Goal: Communication & Community: Connect with others

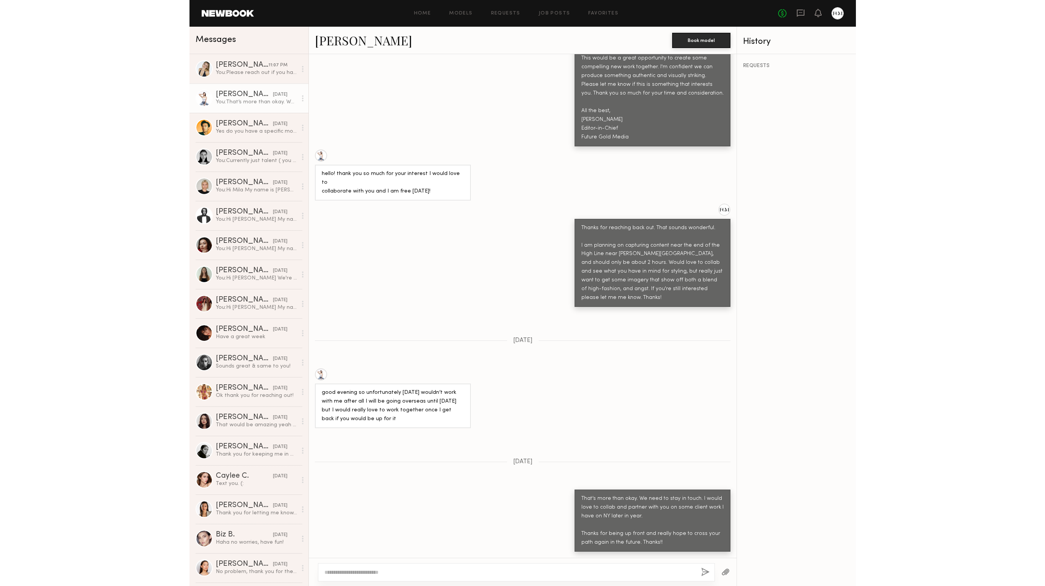
scroll to position [430, 0]
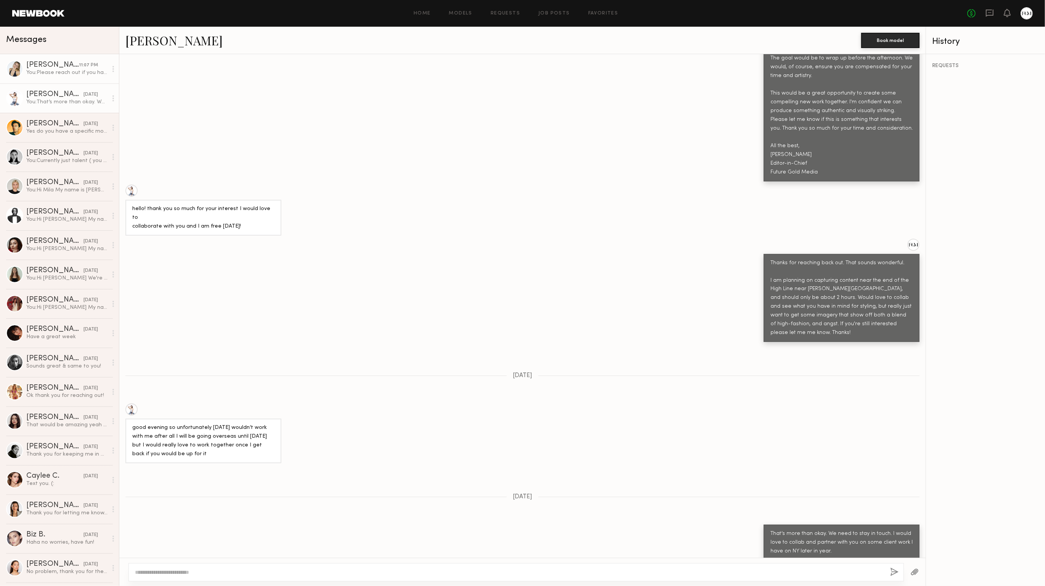
click at [68, 66] on div "[PERSON_NAME]" at bounding box center [52, 65] width 53 height 8
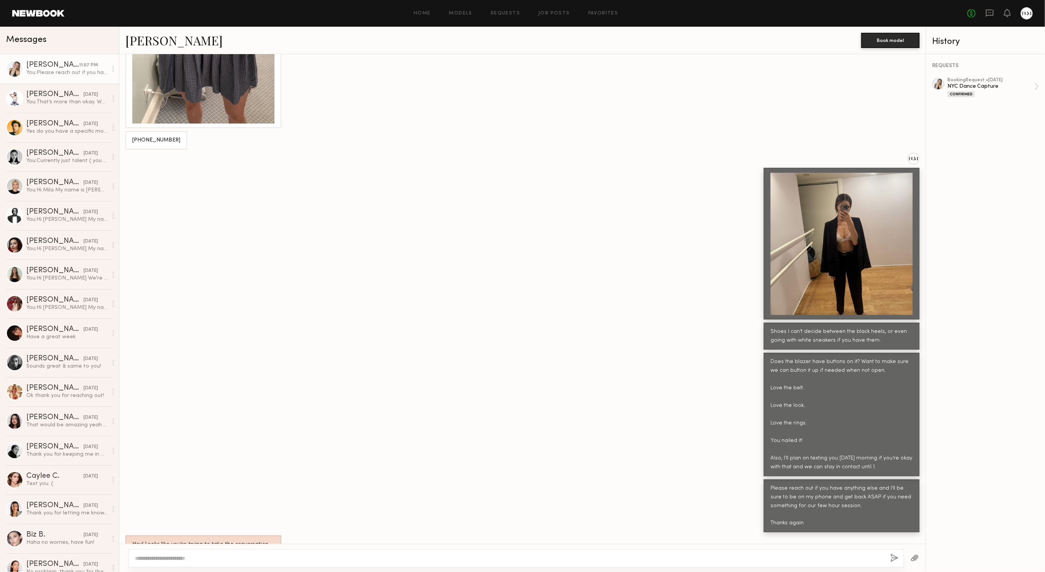
scroll to position [3821, 0]
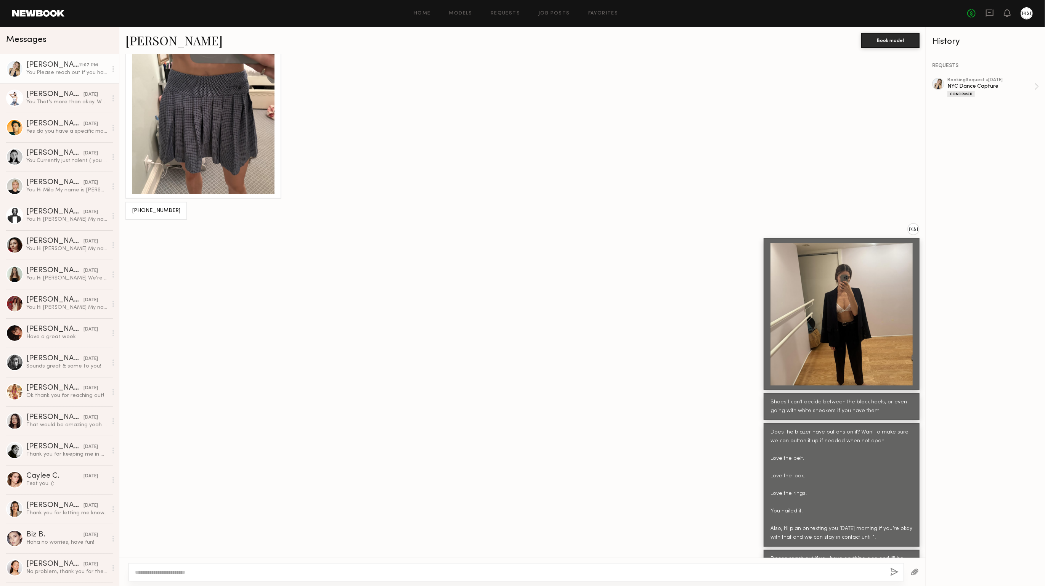
scroll to position [7505, 0]
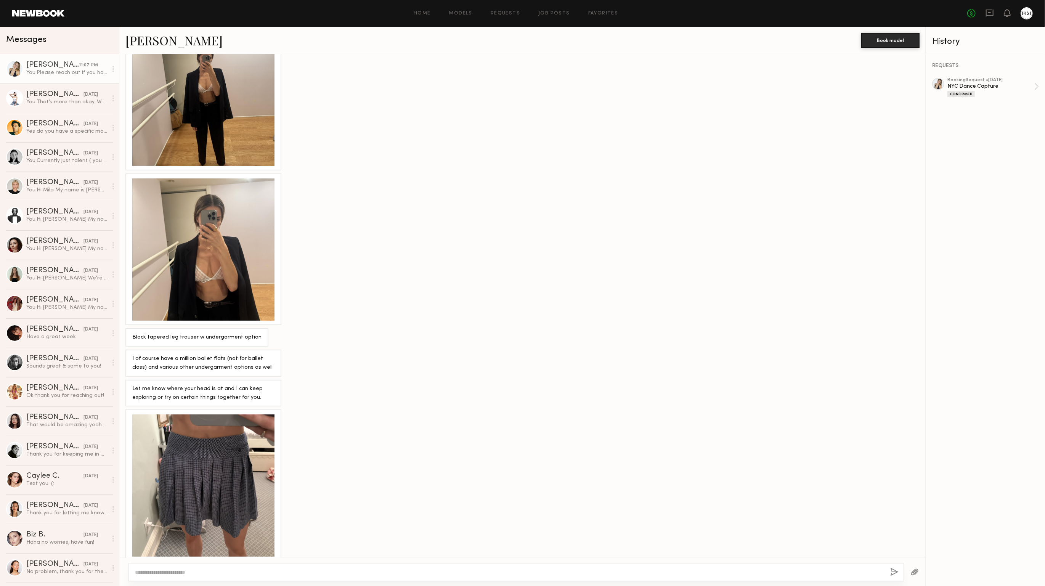
scroll to position [6835, 0]
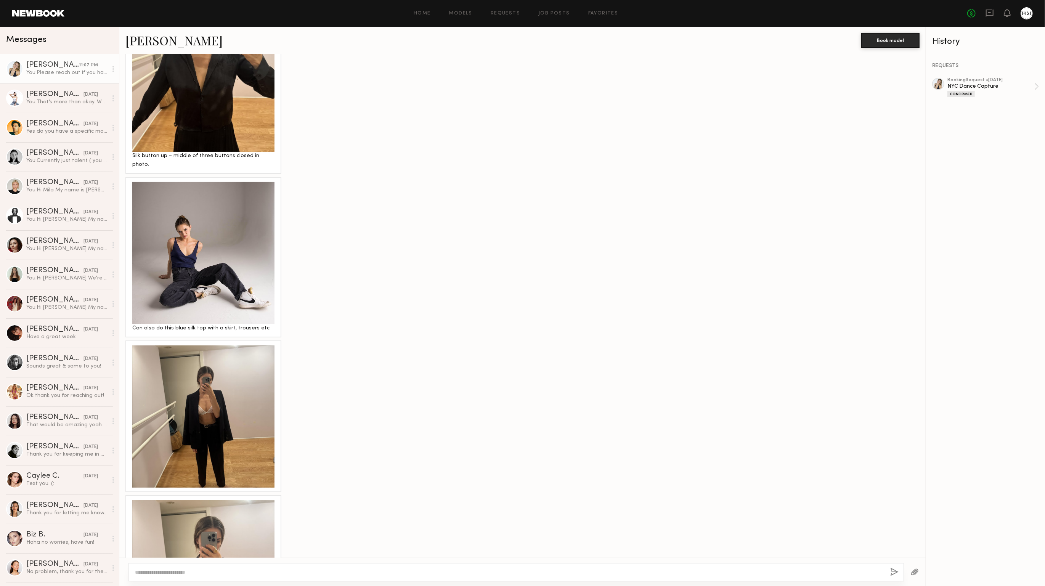
click at [217, 345] on div at bounding box center [203, 416] width 142 height 142
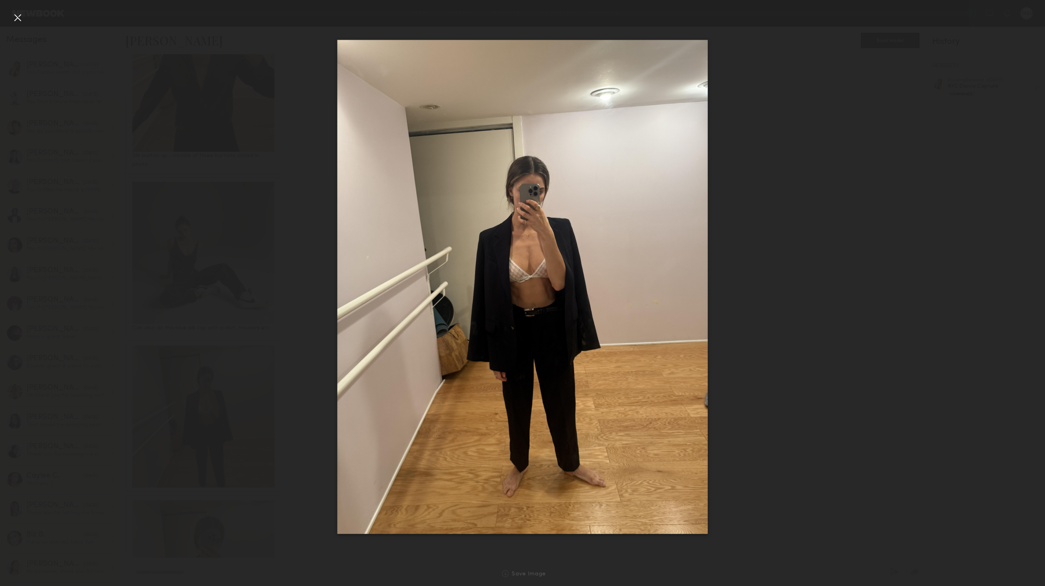
click at [217, 286] on div at bounding box center [522, 286] width 1045 height 549
click at [201, 426] on div at bounding box center [522, 286] width 1045 height 549
click at [16, 13] on div at bounding box center [17, 17] width 12 height 12
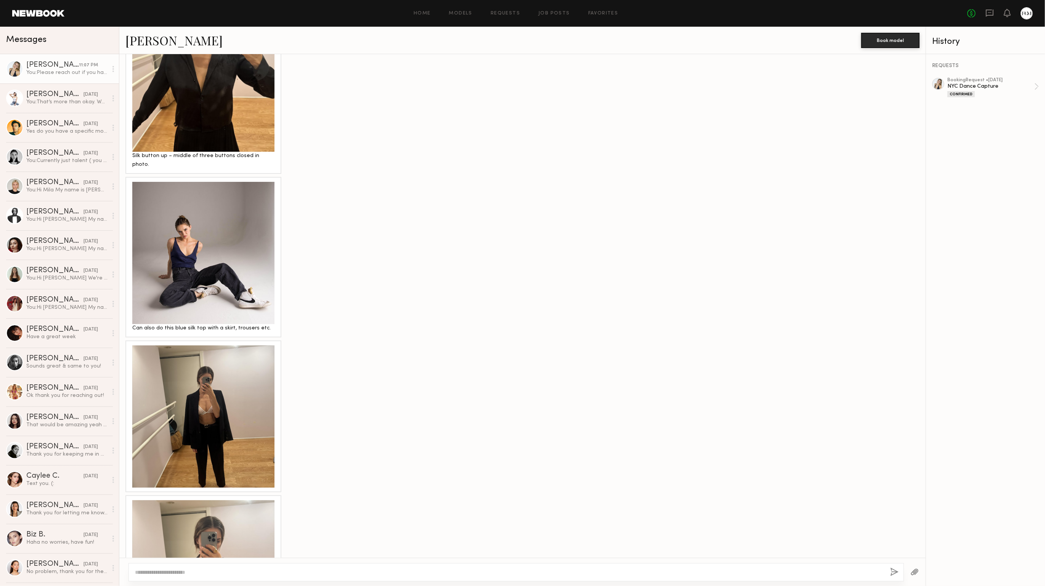
click at [214, 500] on div at bounding box center [203, 571] width 142 height 142
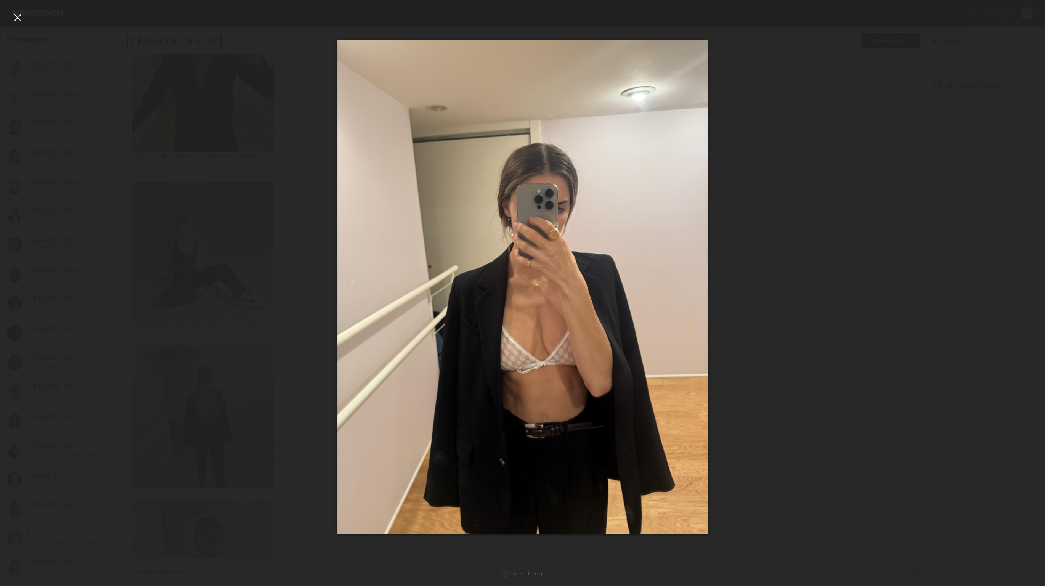
click at [18, 19] on div at bounding box center [17, 17] width 12 height 12
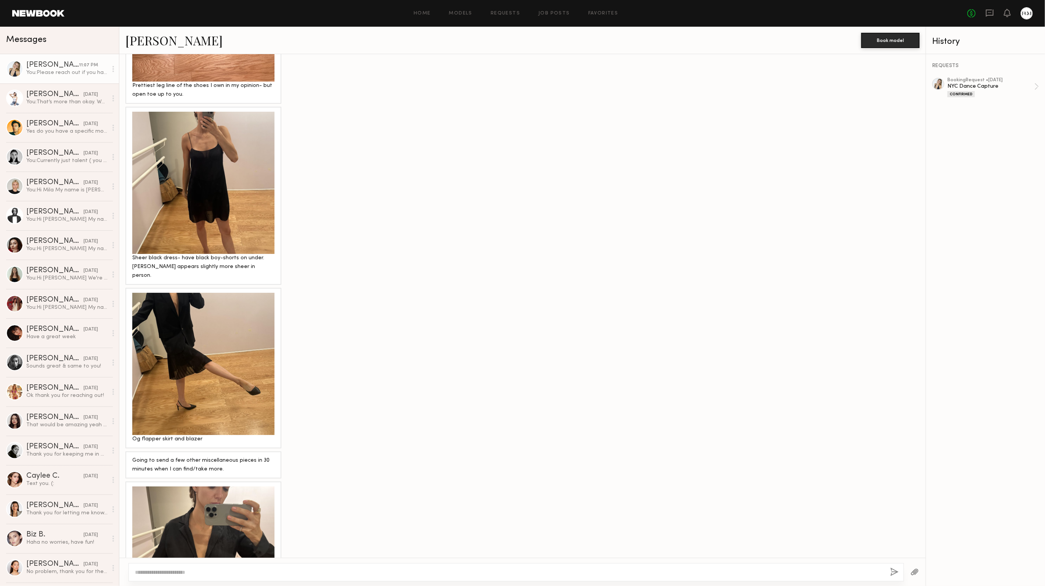
scroll to position [6727, 0]
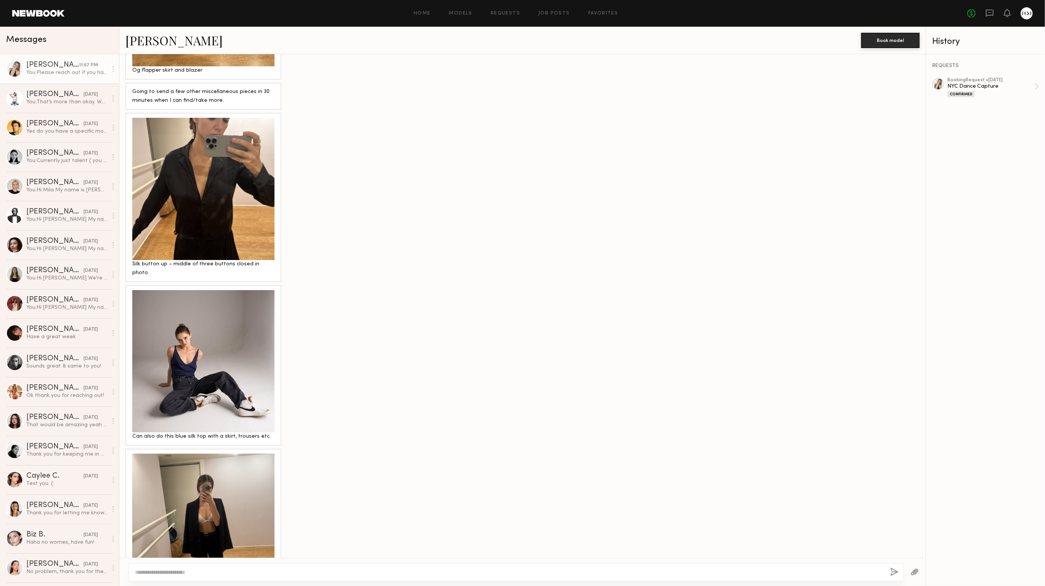
click at [198, 290] on div at bounding box center [203, 361] width 142 height 142
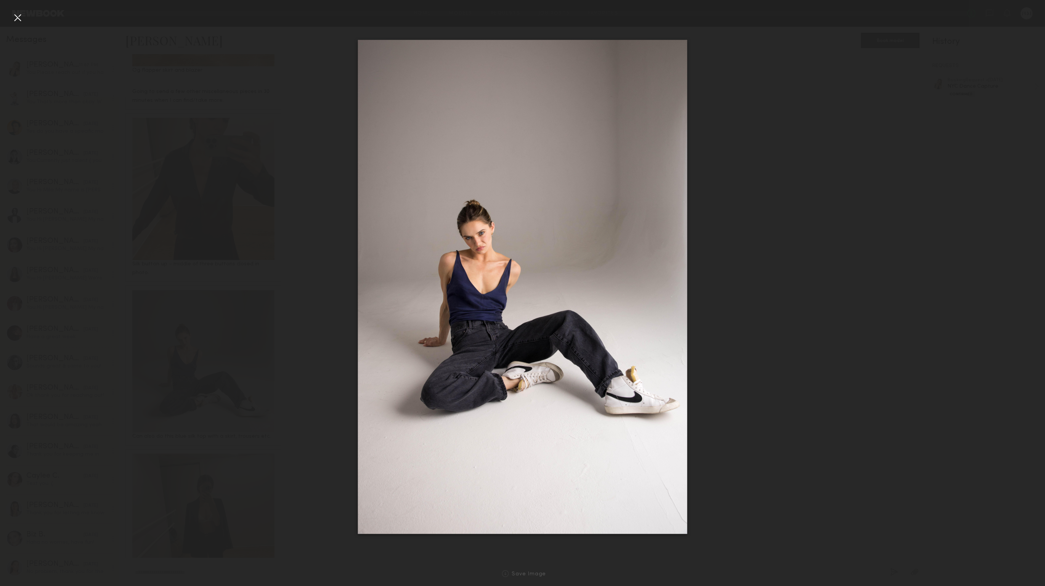
click at [824, 186] on div at bounding box center [522, 286] width 1045 height 549
click at [13, 17] on div at bounding box center [17, 17] width 12 height 12
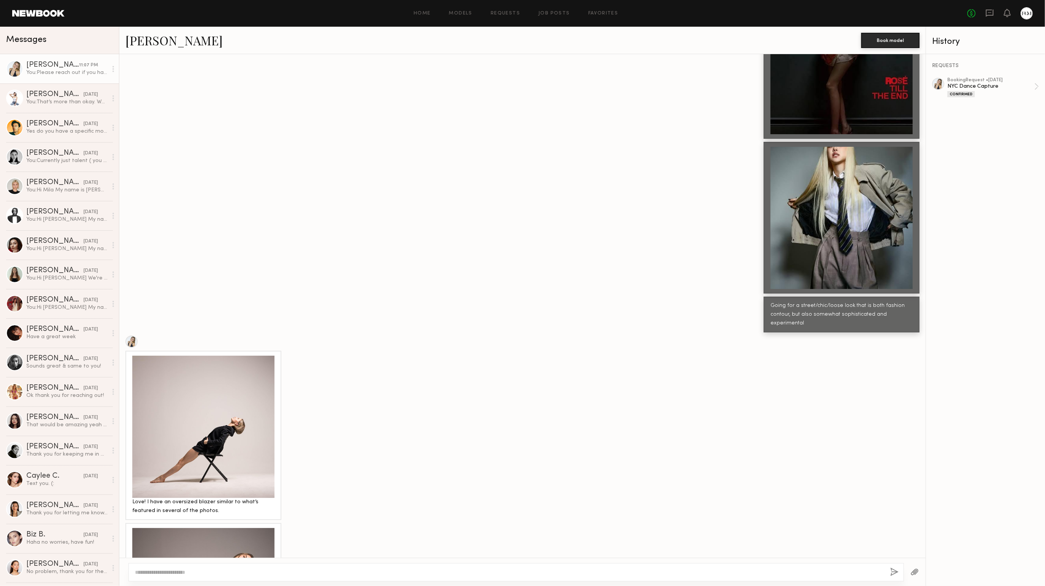
scroll to position [4128, 0]
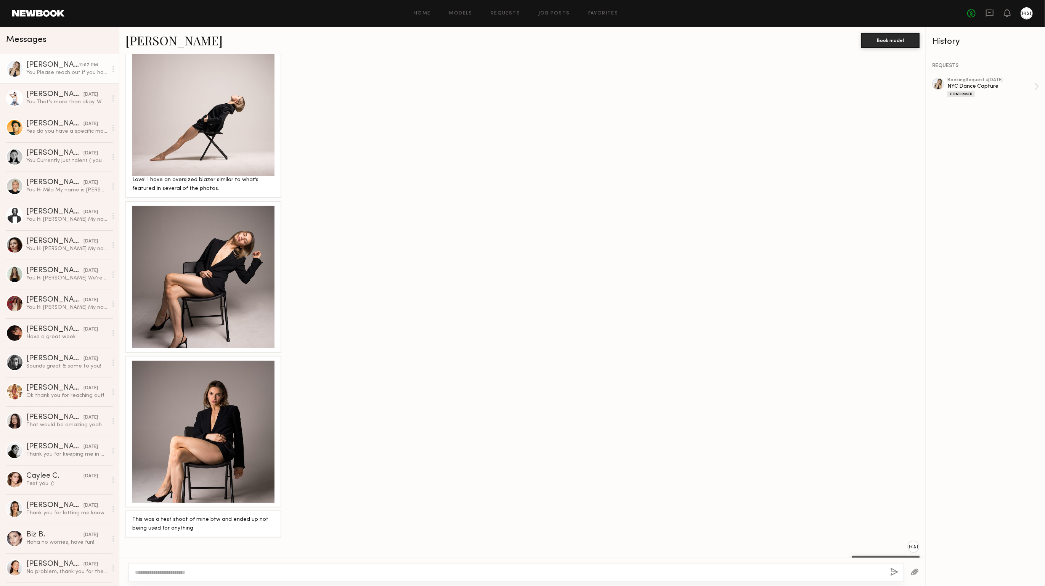
click at [204, 361] on div at bounding box center [203, 432] width 142 height 142
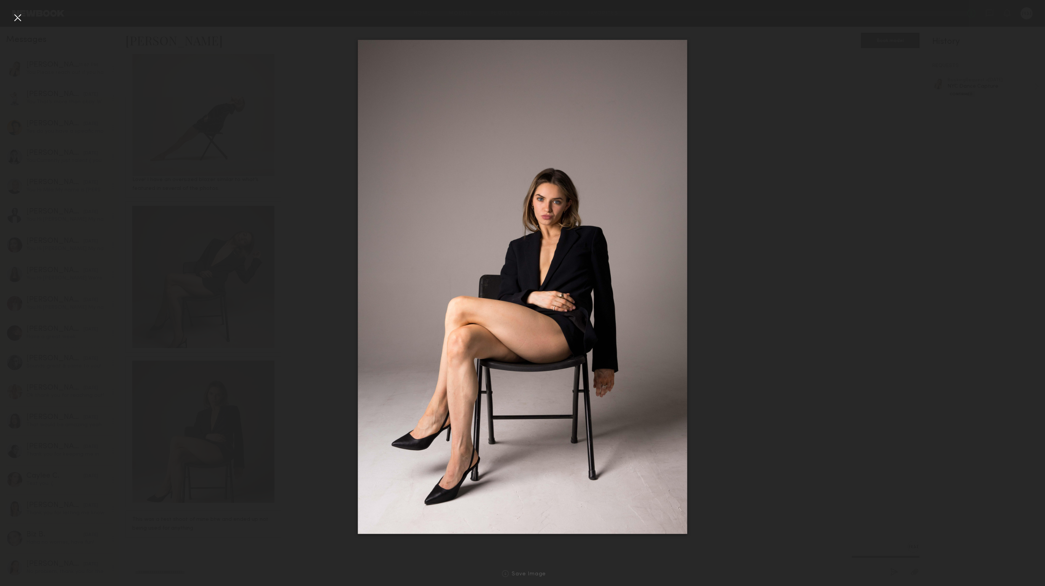
click at [21, 16] on div at bounding box center [17, 17] width 12 height 12
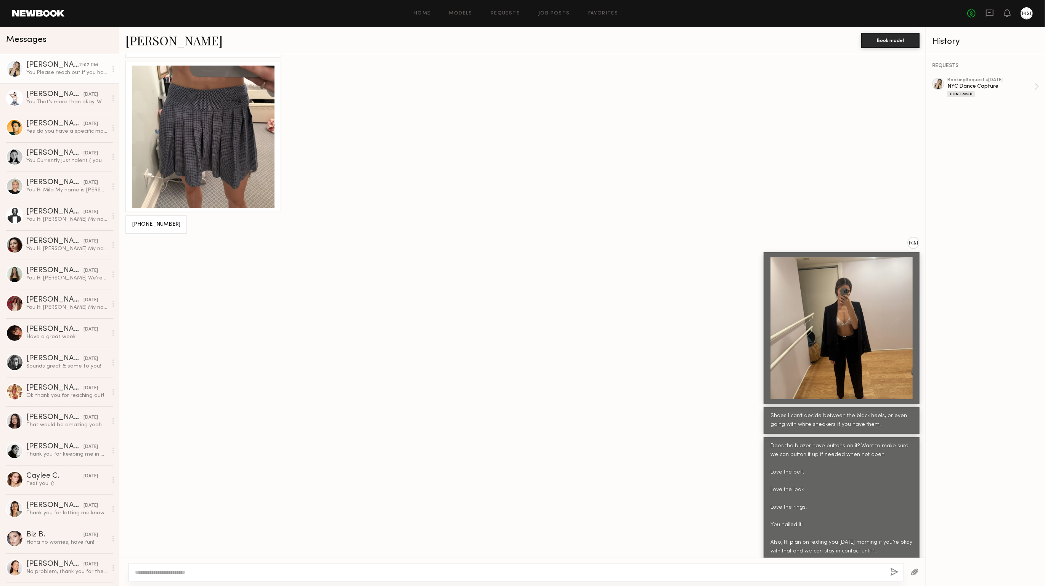
scroll to position [7505, 0]
